Goal: Use online tool/utility: Utilize a website feature to perform a specific function

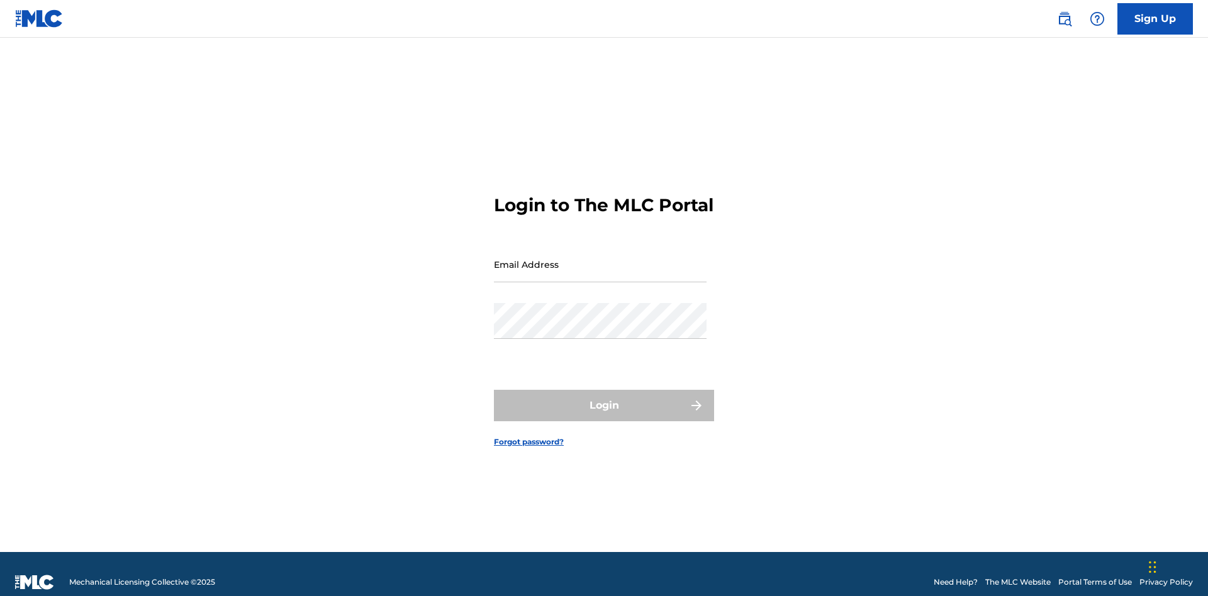
scroll to position [16, 0]
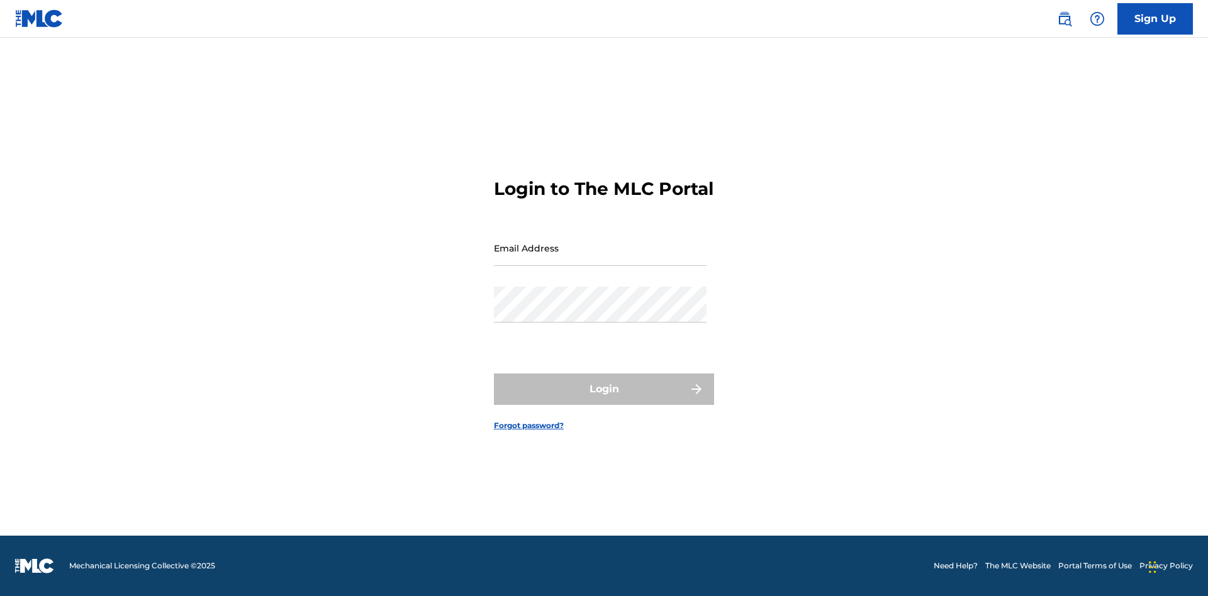
click at [600, 259] on input "Email Address" at bounding box center [600, 248] width 213 height 36
type input "[EMAIL_ADDRESS][DOMAIN_NAME]"
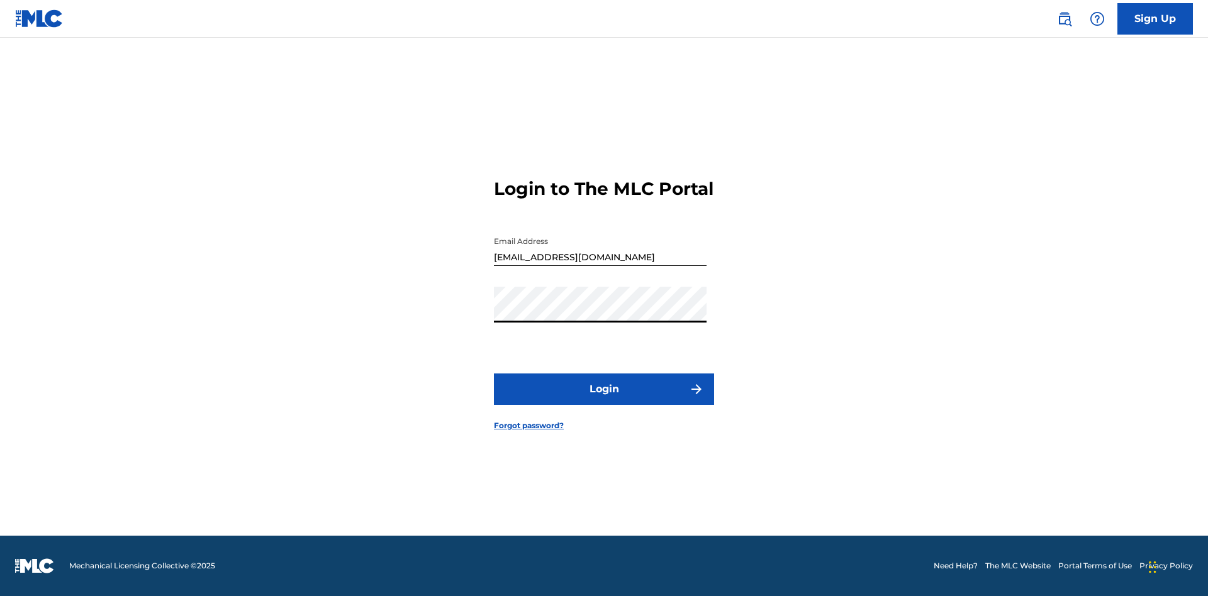
click at [604, 400] on button "Login" at bounding box center [604, 389] width 220 height 31
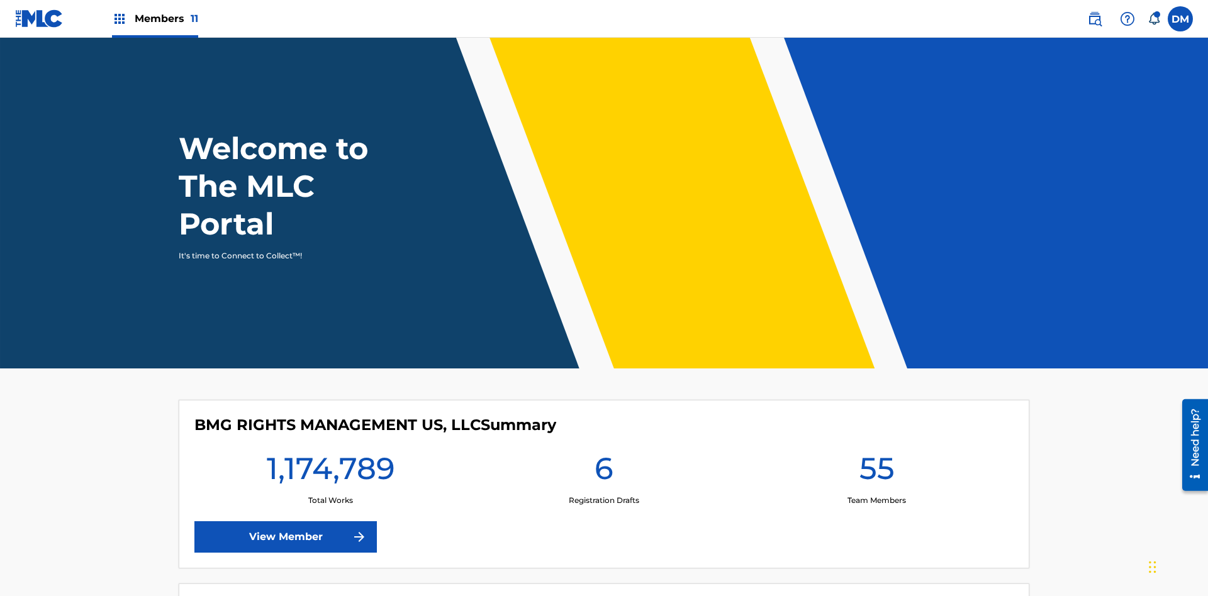
click at [155, 18] on span "Members 11" at bounding box center [167, 18] width 64 height 14
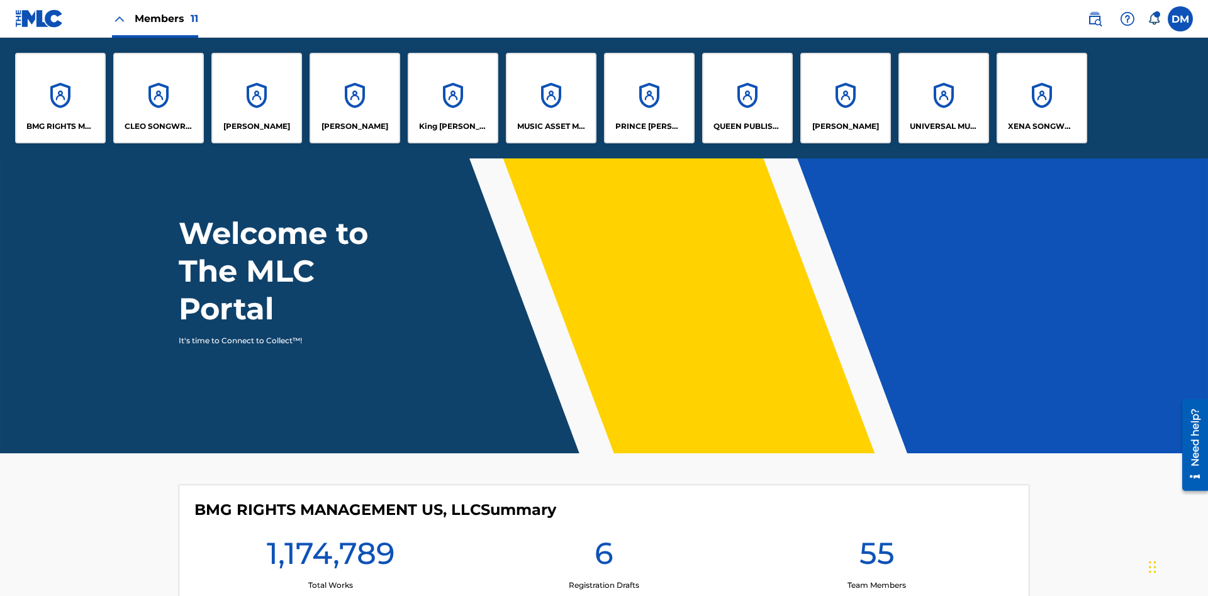
click at [452, 126] on p "King [PERSON_NAME]" at bounding box center [453, 126] width 69 height 11
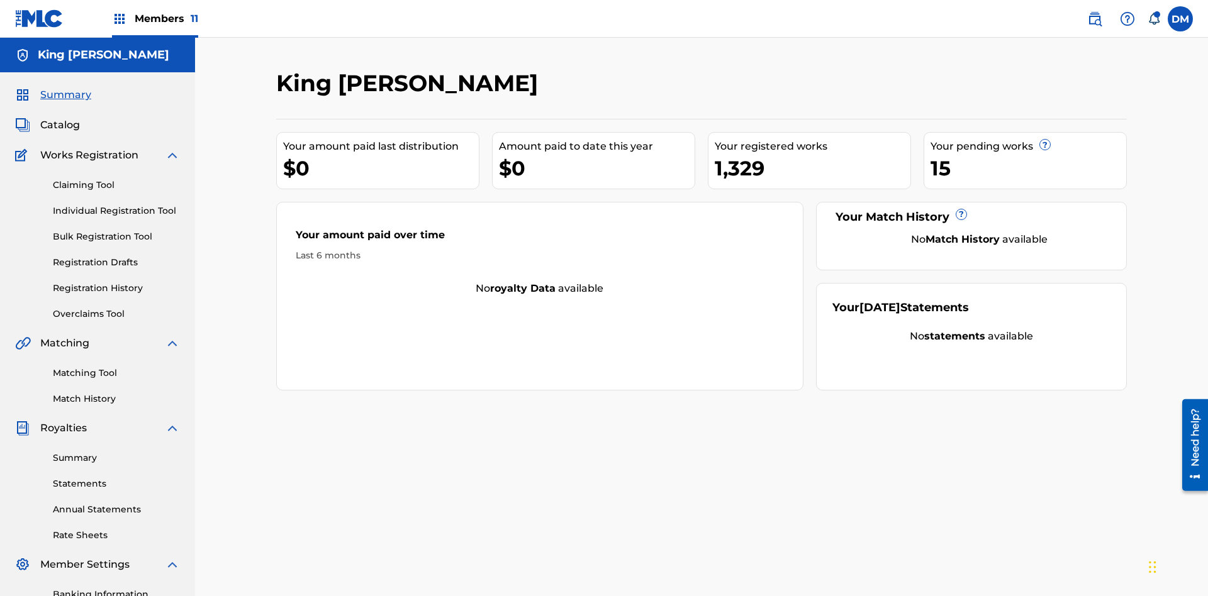
click at [116, 367] on link "Matching Tool" at bounding box center [116, 373] width 127 height 13
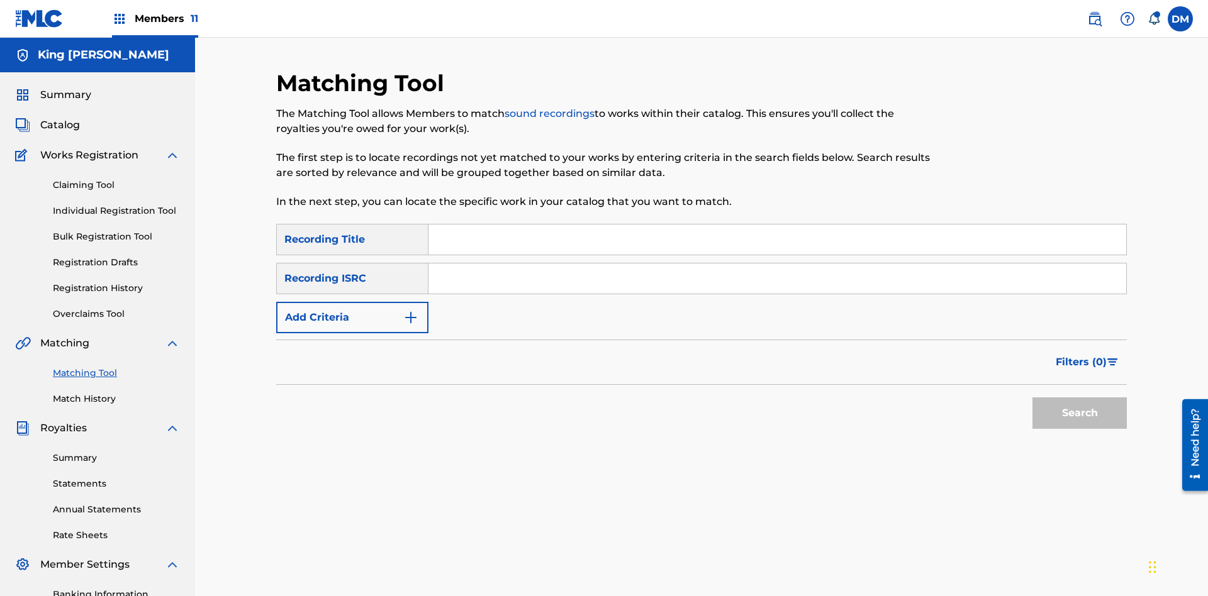
click at [777, 225] on input "Search Form" at bounding box center [777, 240] width 698 height 30
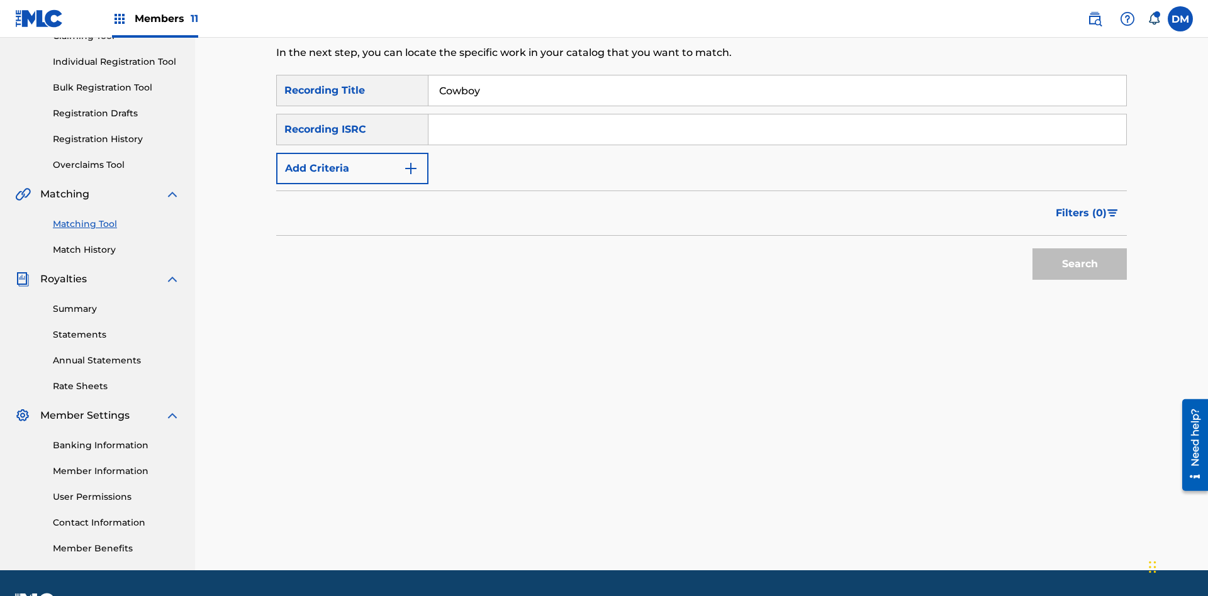
type input "Cowboy"
click at [1082, 206] on span "Filters ( 0 )" at bounding box center [1081, 213] width 51 height 15
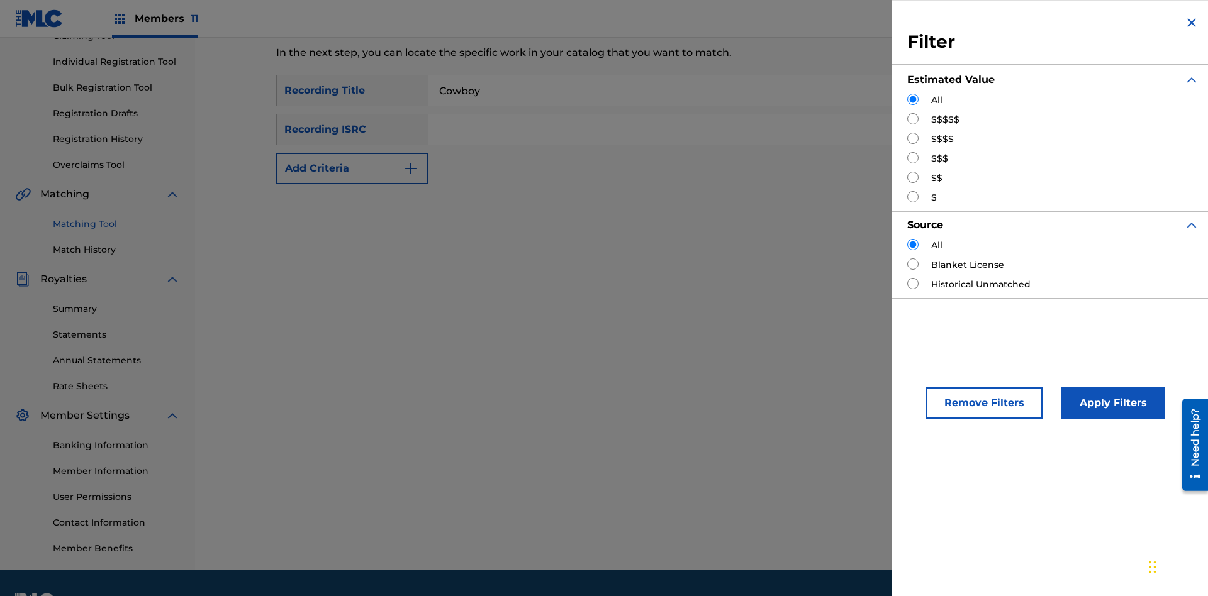
scroll to position [184, 0]
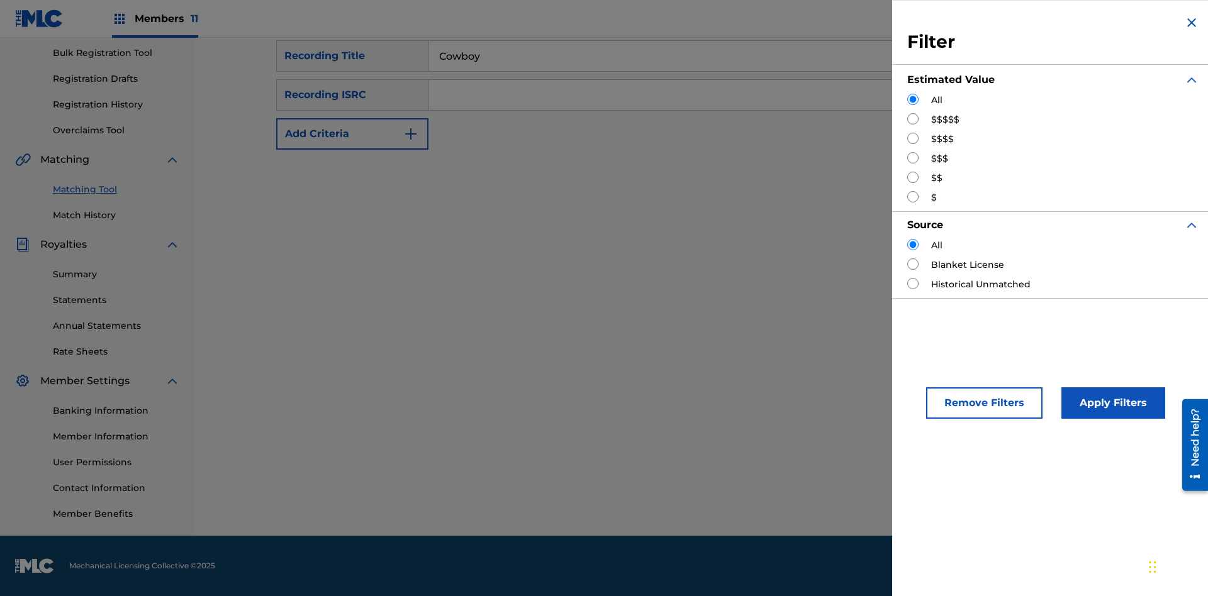
click at [913, 119] on input "Search Form" at bounding box center [912, 118] width 11 height 11
radio input "true"
click at [1111, 403] on button "Apply Filters" at bounding box center [1113, 403] width 104 height 31
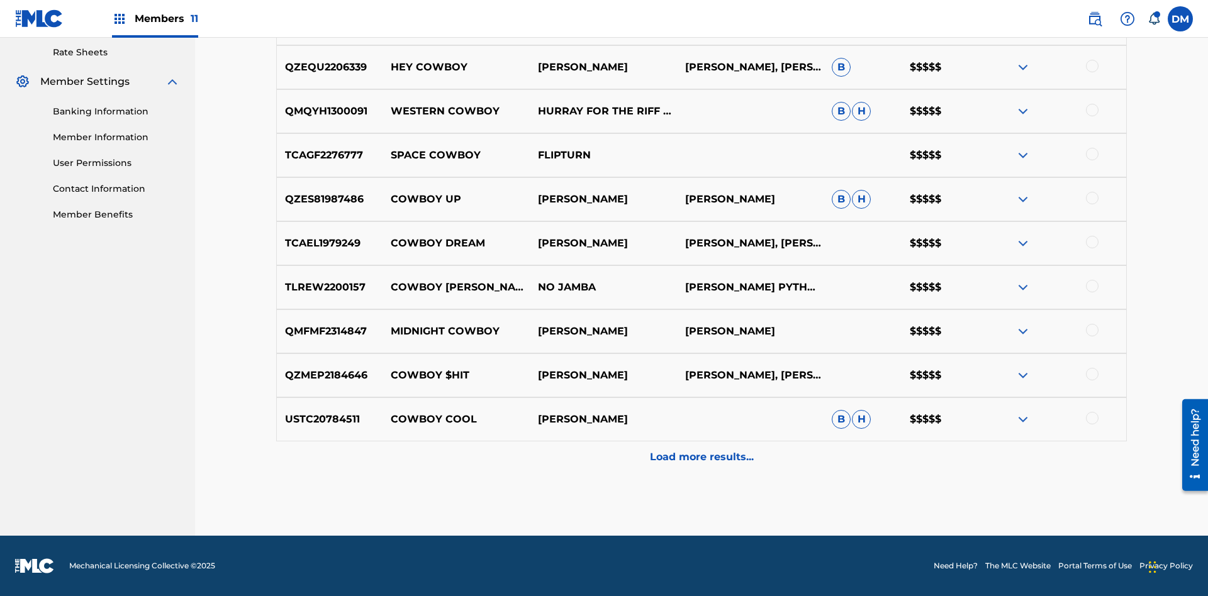
click at [701, 457] on p "Load more results..." at bounding box center [702, 457] width 104 height 15
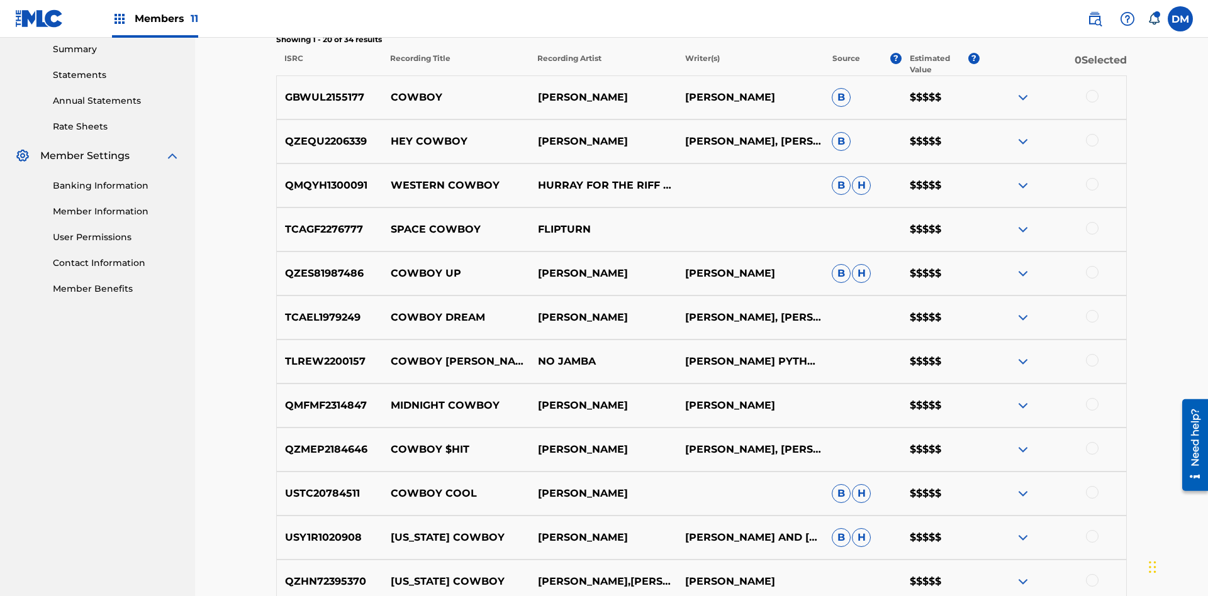
scroll to position [423, 0]
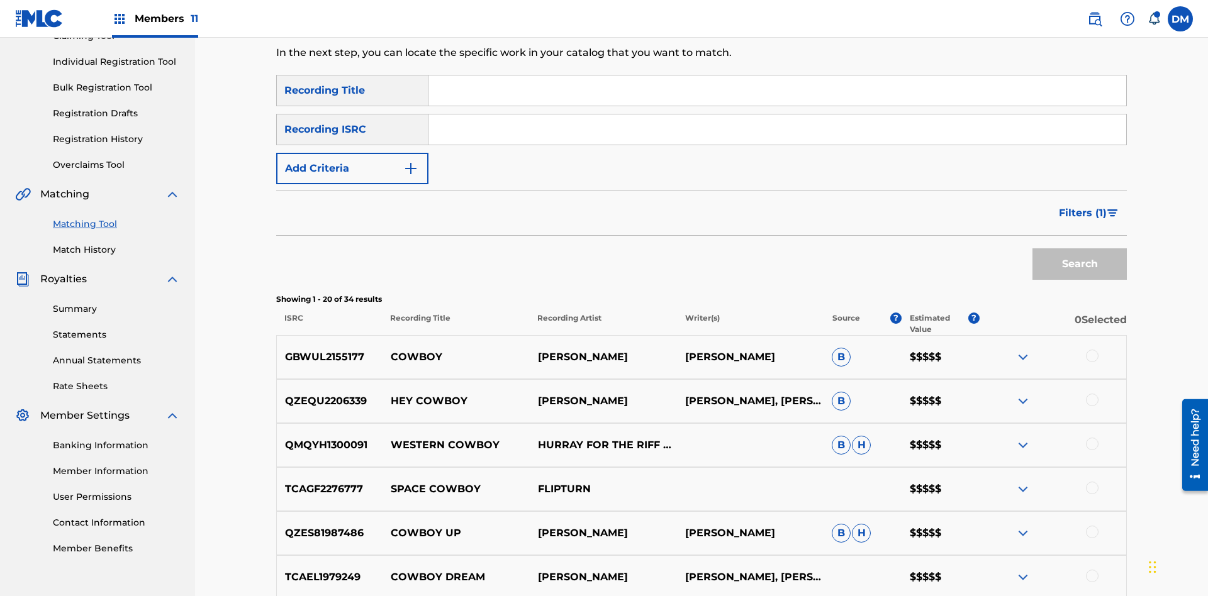
click at [777, 91] on input "Search Form" at bounding box center [777, 91] width 698 height 30
type input "Hocus Pocus"
click at [1082, 206] on span "Filters ( 1 )" at bounding box center [1083, 213] width 48 height 15
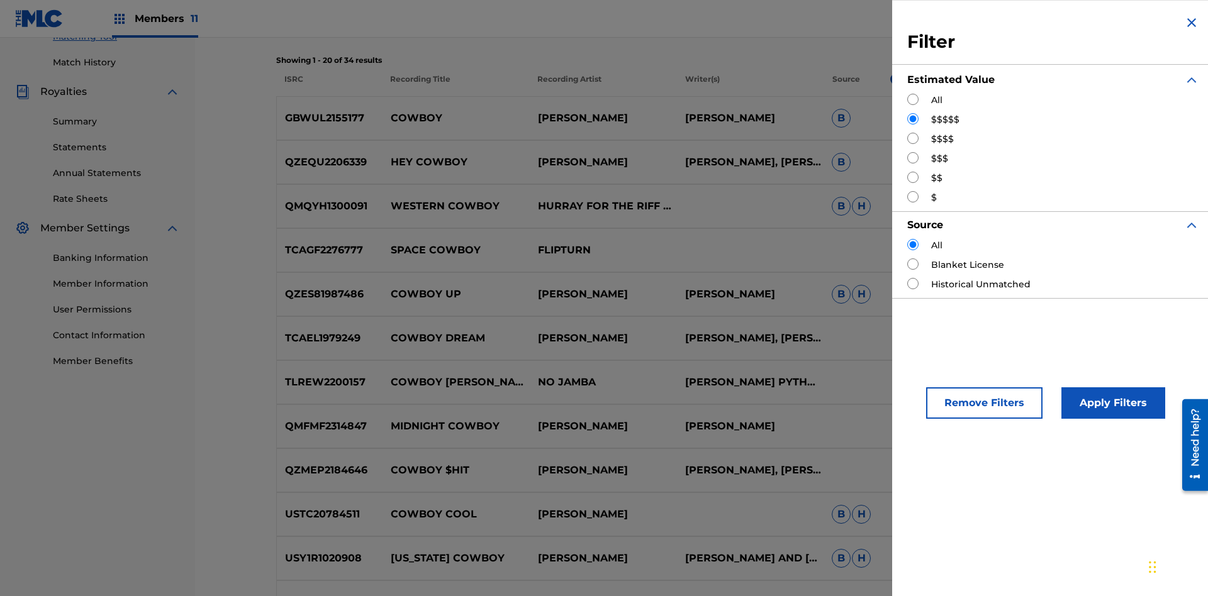
click at [913, 138] on input "Search Form" at bounding box center [912, 138] width 11 height 11
radio input "true"
click at [1111, 403] on button "Apply Filters" at bounding box center [1113, 403] width 104 height 31
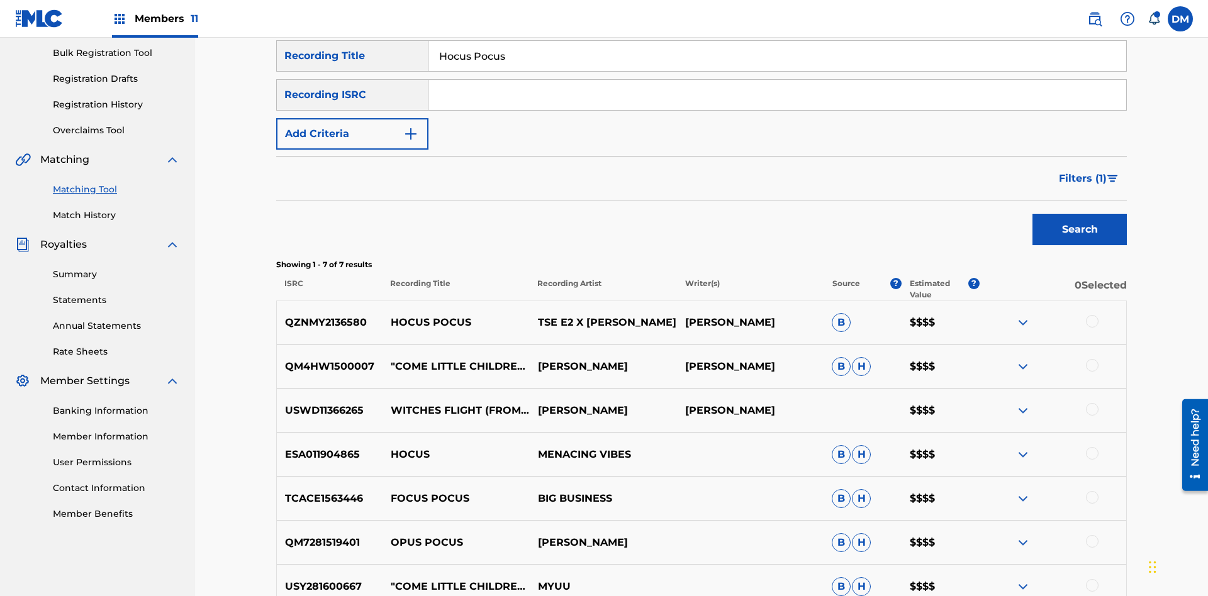
scroll to position [320, 0]
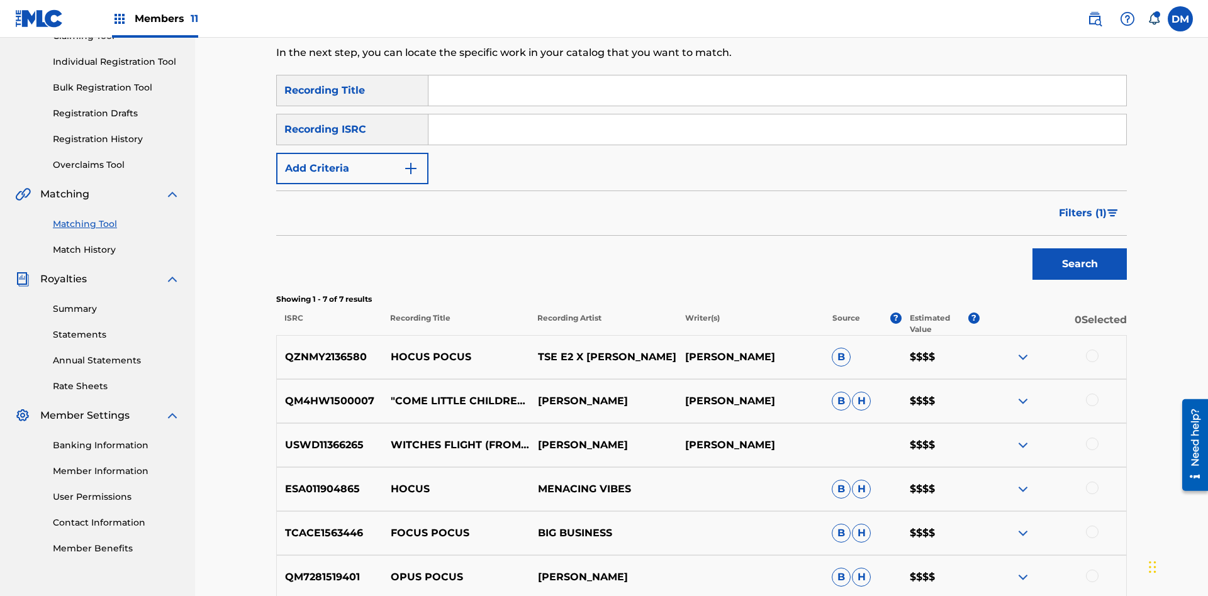
click at [777, 91] on input "Search Form" at bounding box center [777, 91] width 698 height 30
type input "[PERSON_NAME]"
click at [1082, 206] on span "Filters ( 1 )" at bounding box center [1083, 213] width 48 height 15
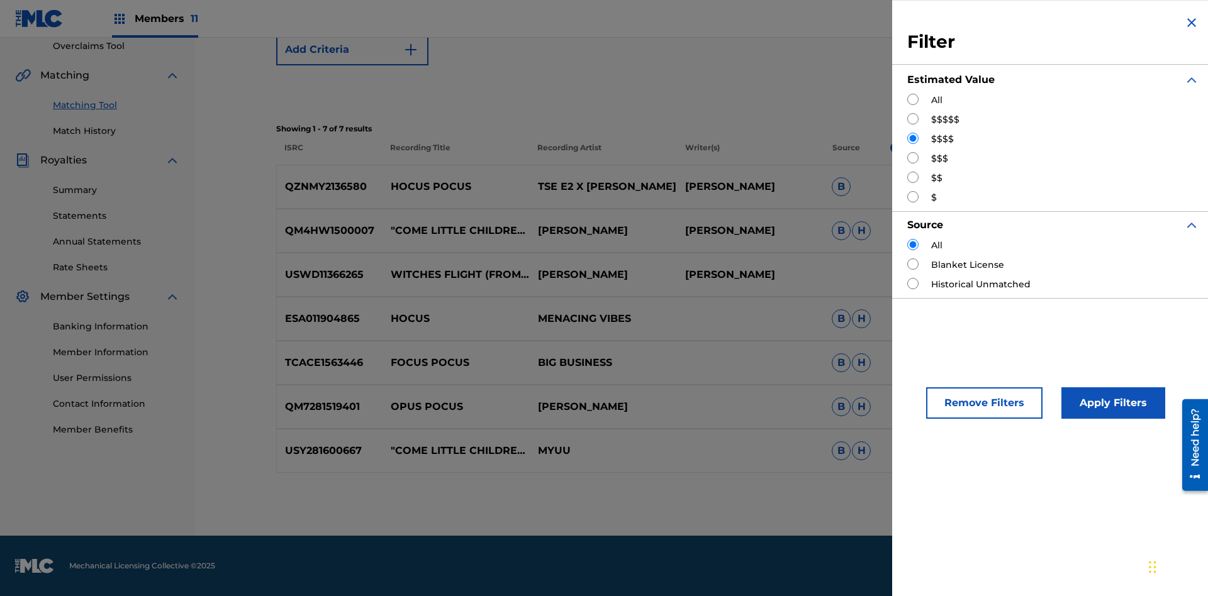
click at [913, 158] on input "Search Form" at bounding box center [912, 157] width 11 height 11
radio input "true"
click at [1111, 403] on button "Apply Filters" at bounding box center [1113, 403] width 104 height 31
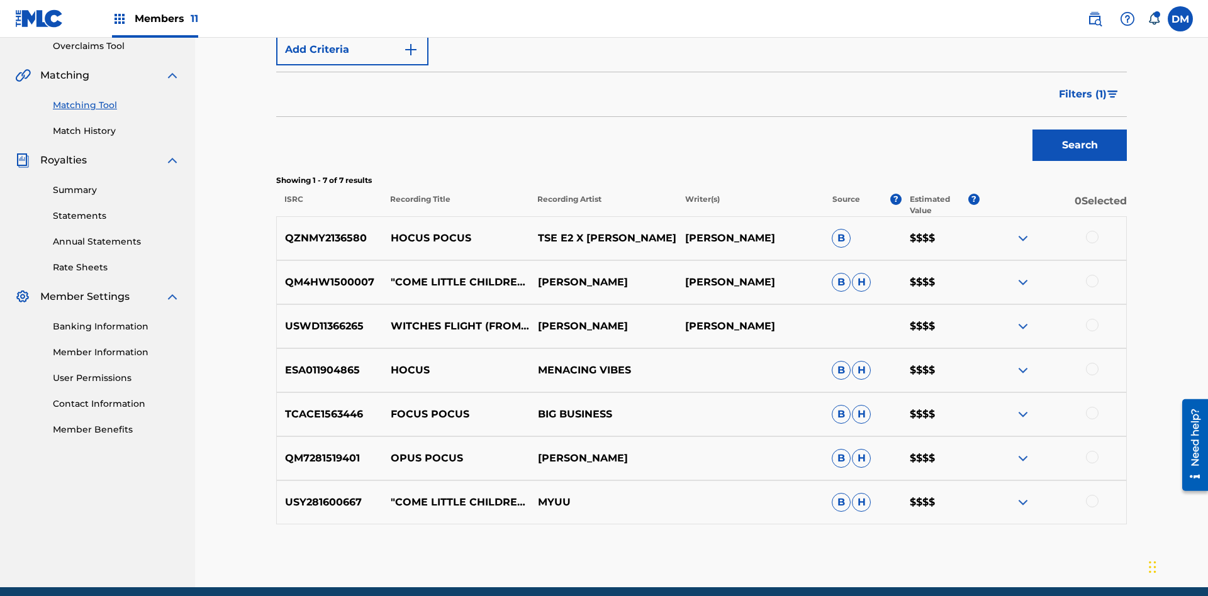
scroll to position [184, 0]
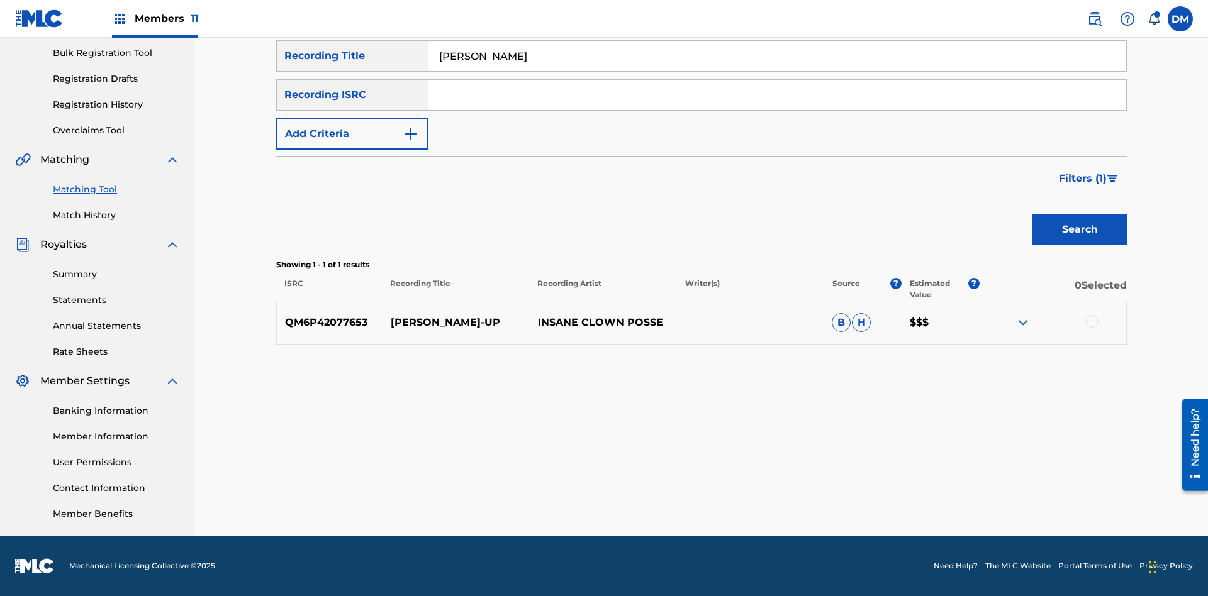
click at [777, 71] on input "[PERSON_NAME]" at bounding box center [777, 56] width 698 height 30
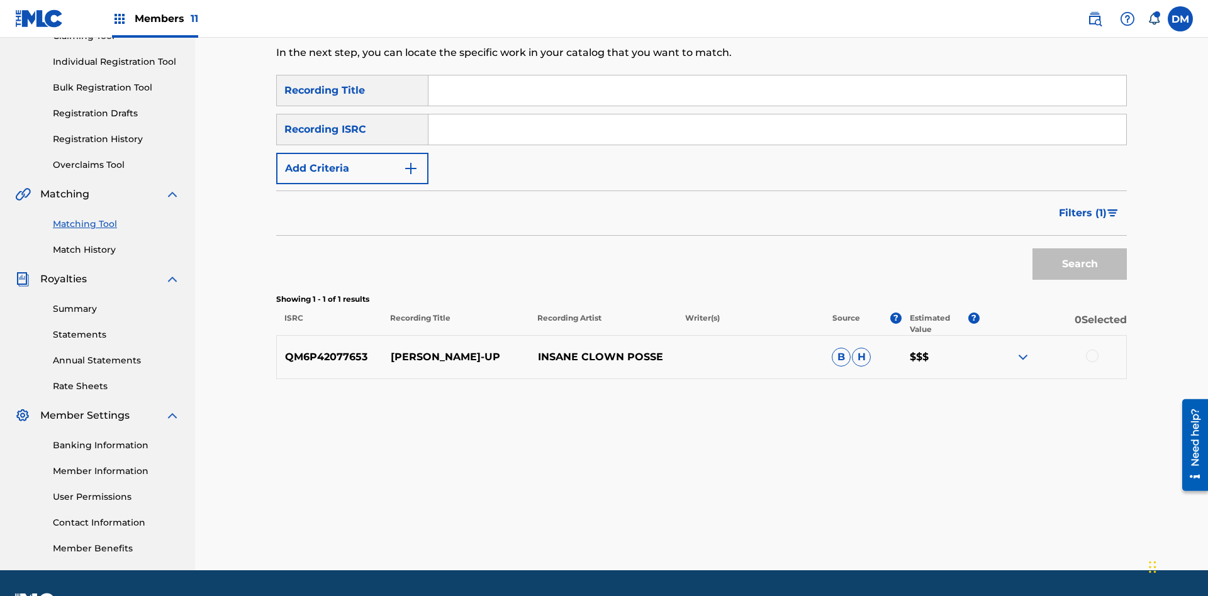
click at [777, 91] on input "Search Form" at bounding box center [777, 91] width 698 height 30
type input "[PERSON_NAME]"
click at [1082, 206] on span "Filters ( 1 )" at bounding box center [1083, 213] width 48 height 15
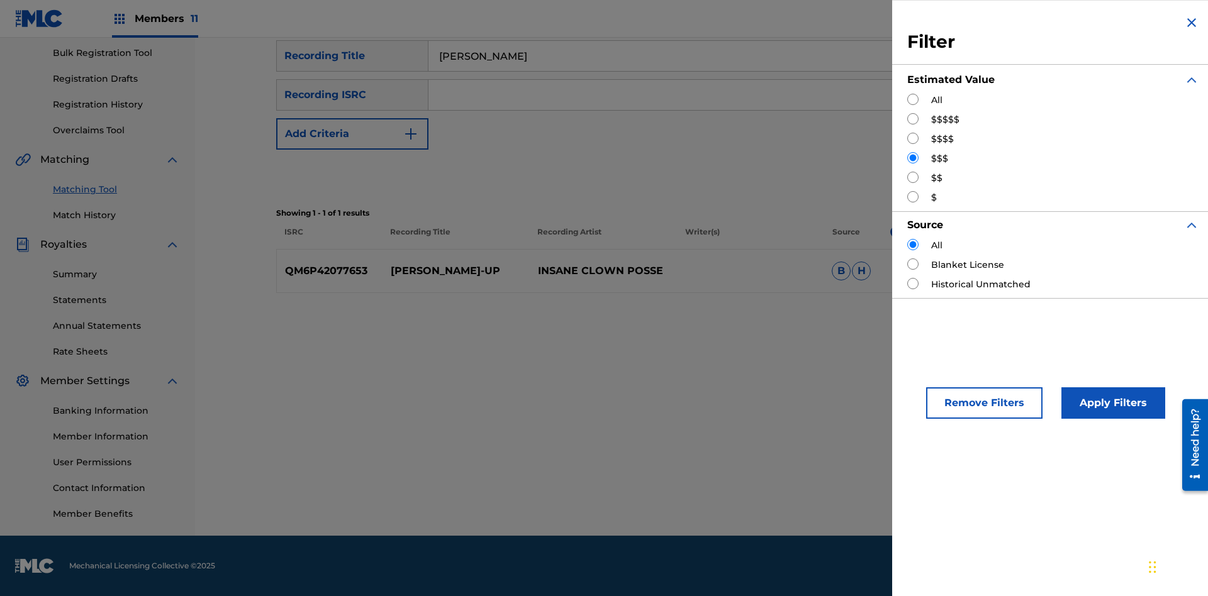
click at [913, 177] on input "Search Form" at bounding box center [912, 177] width 11 height 11
radio input "true"
click at [1111, 403] on button "Apply Filters" at bounding box center [1113, 403] width 104 height 31
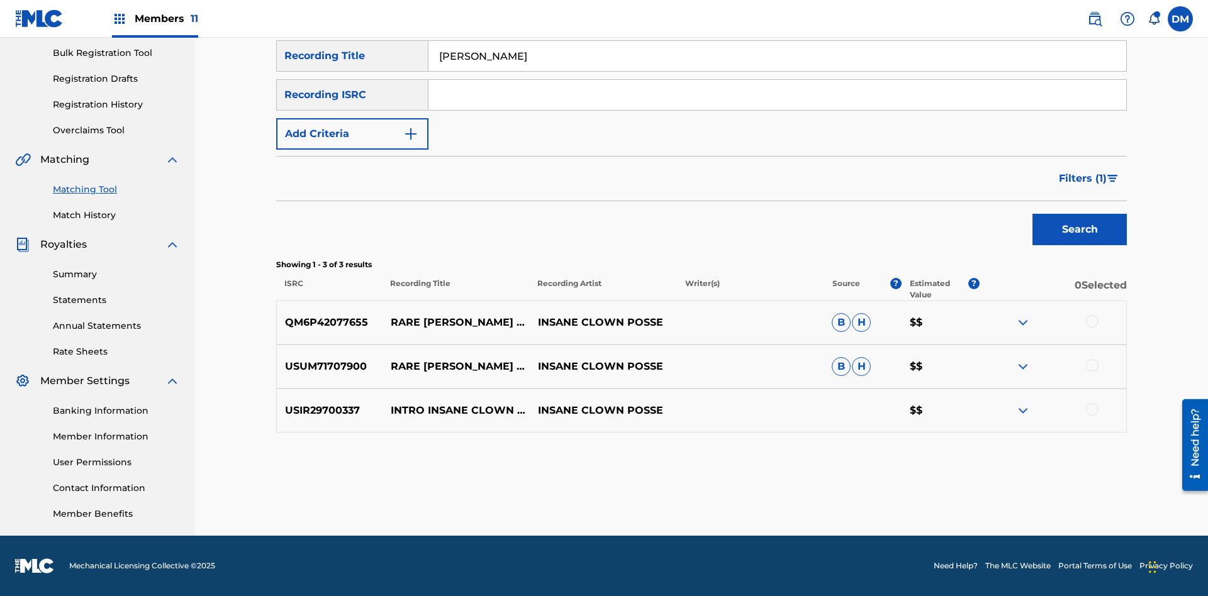
click at [777, 71] on input "[PERSON_NAME]" at bounding box center [777, 56] width 698 height 30
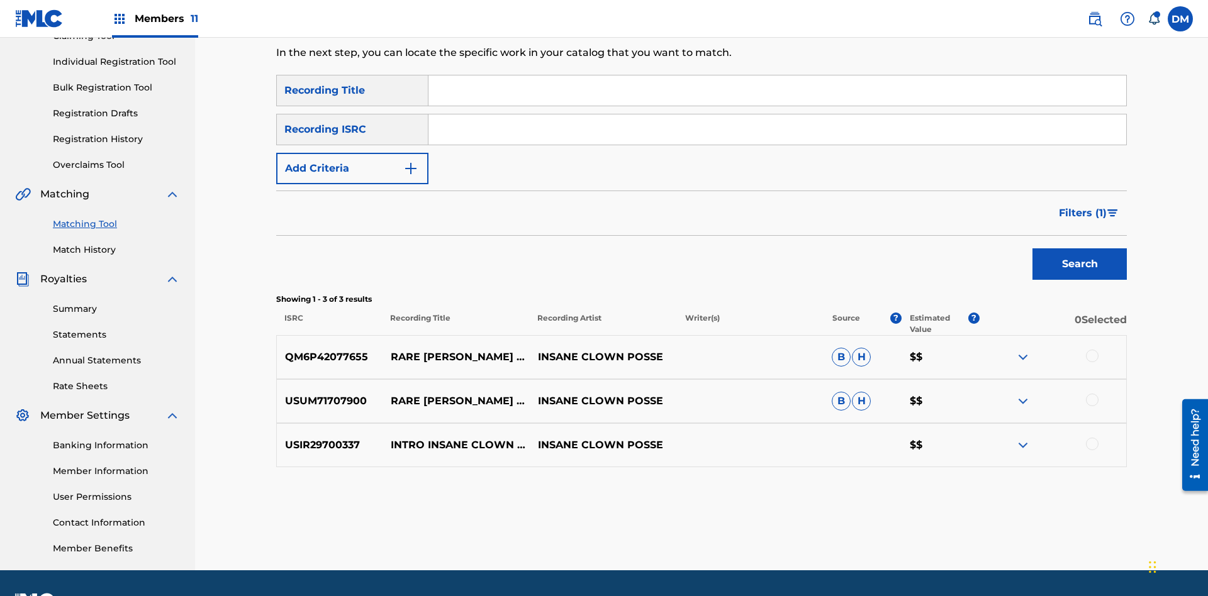
click at [777, 91] on input "Search Form" at bounding box center [777, 91] width 698 height 30
type input "[PERSON_NAME]"
click at [1082, 206] on span "Filters ( 1 )" at bounding box center [1083, 213] width 48 height 15
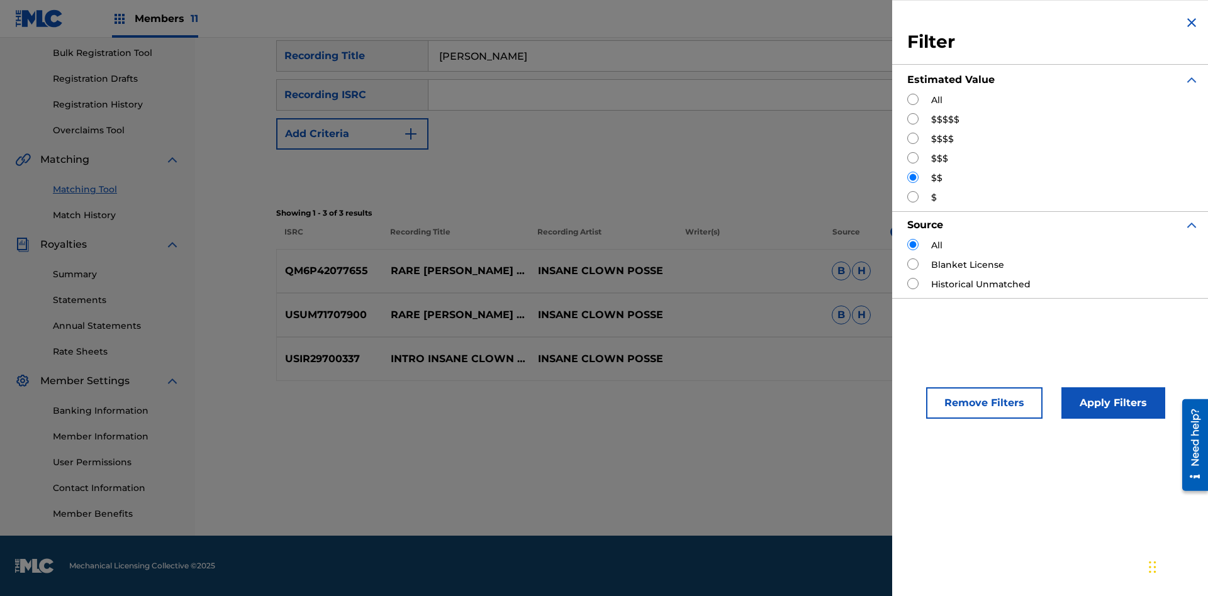
click at [913, 197] on input "Search Form" at bounding box center [912, 196] width 11 height 11
radio input "true"
click at [1111, 403] on button "Apply Filters" at bounding box center [1113, 403] width 104 height 31
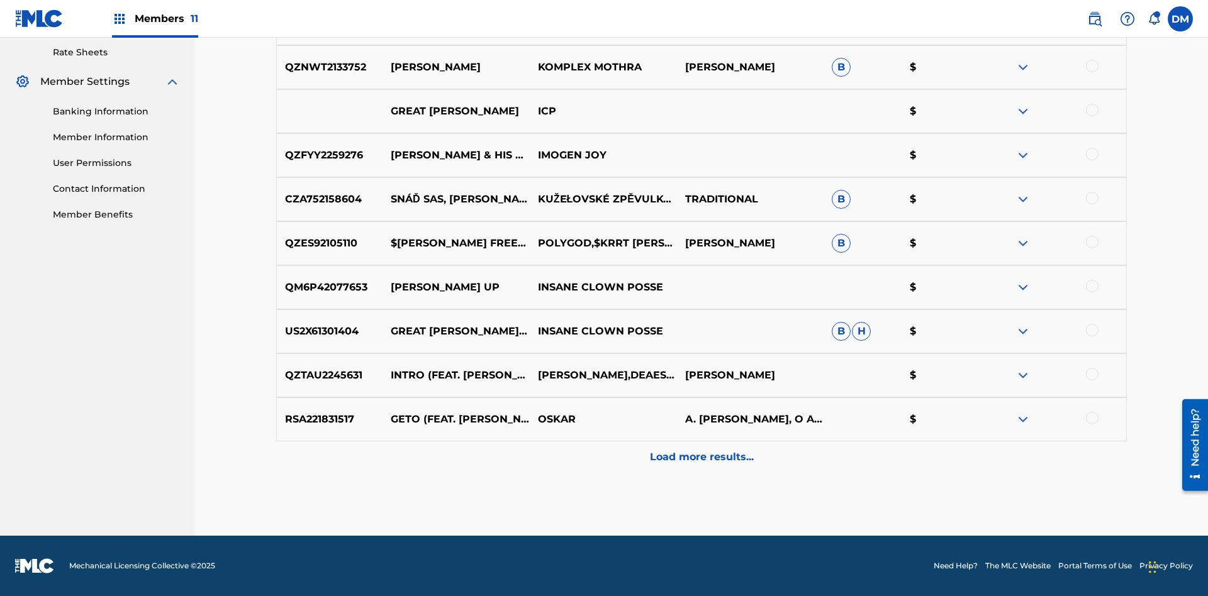
click at [701, 457] on p "Load more results..." at bounding box center [702, 457] width 104 height 15
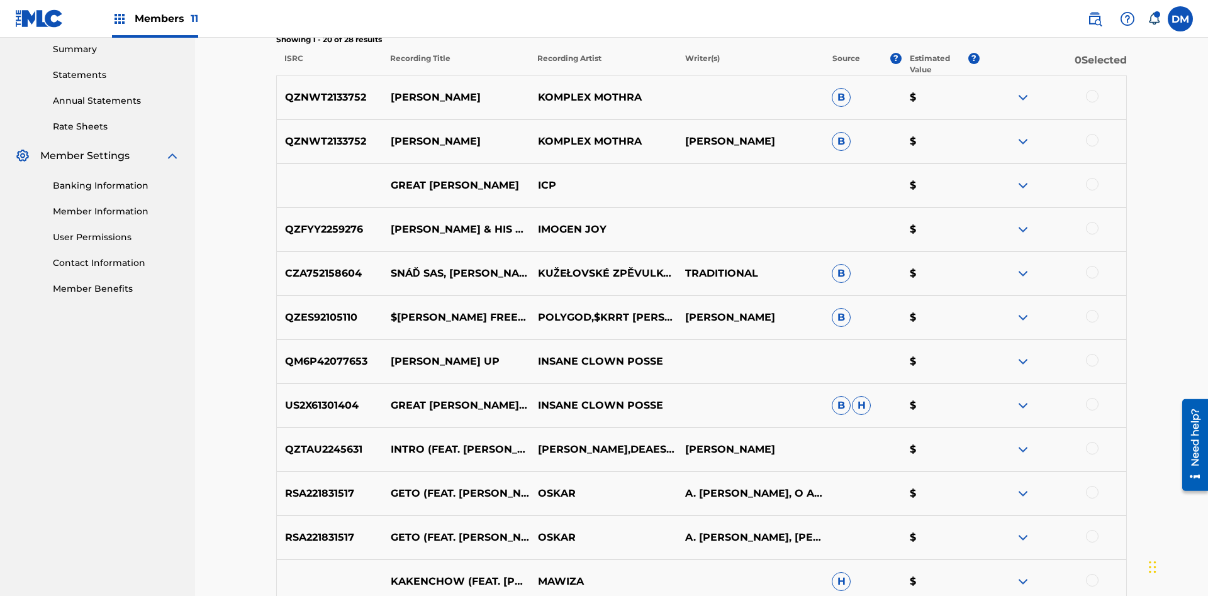
scroll to position [423, 0]
